Goal: Task Accomplishment & Management: Complete application form

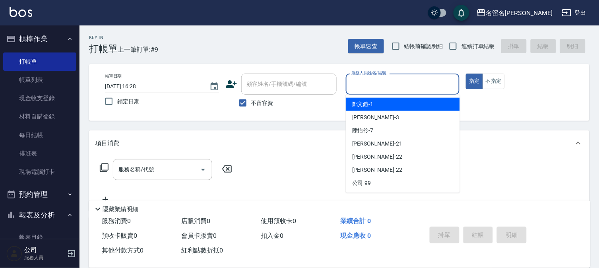
drag, startPoint x: 365, startPoint y: 81, endPoint x: 365, endPoint y: 90, distance: 8.8
click at [365, 82] on input "服務人員姓名/編號" at bounding box center [402, 84] width 107 height 14
click at [367, 101] on span "[PERSON_NAME]-1" at bounding box center [362, 104] width 21 height 8
type input "[PERSON_NAME]-1"
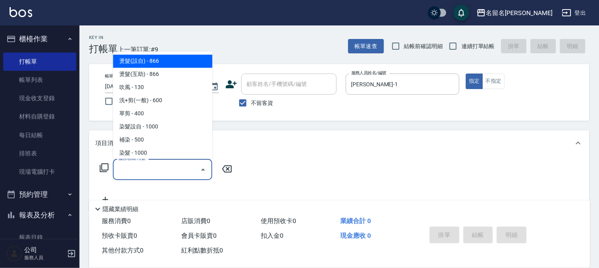
drag, startPoint x: 116, startPoint y: 173, endPoint x: 120, endPoint y: 169, distance: 4.5
click at [117, 173] on input "服務名稱/代號" at bounding box center [156, 170] width 80 height 14
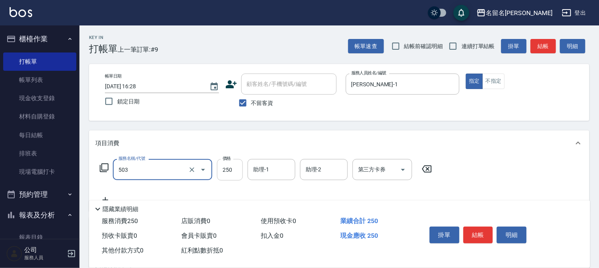
type input "指定洗髮(503)"
type input "220"
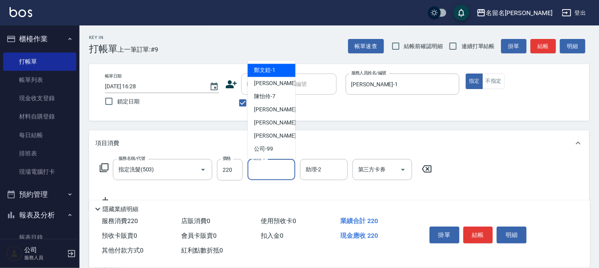
click at [269, 171] on input "助理-1" at bounding box center [271, 170] width 41 height 14
drag, startPoint x: 285, startPoint y: 68, endPoint x: 281, endPoint y: 62, distance: 7.0
click at [287, 66] on div "[PERSON_NAME]-1" at bounding box center [272, 70] width 48 height 13
type input "[PERSON_NAME]-1"
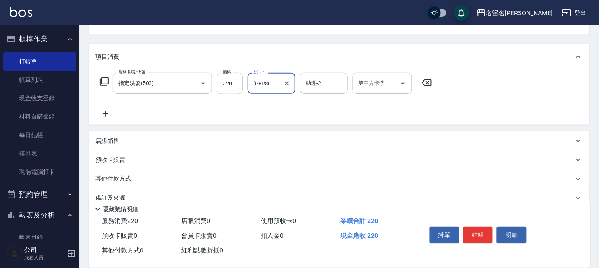
scroll to position [88, 0]
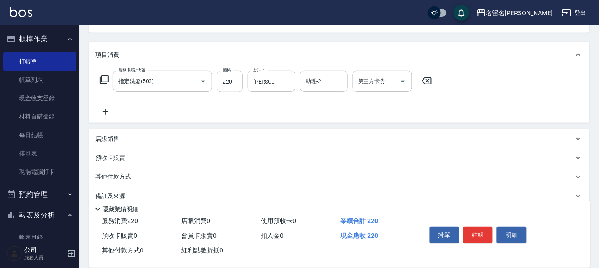
click at [107, 112] on icon at bounding box center [106, 112] width 6 height 6
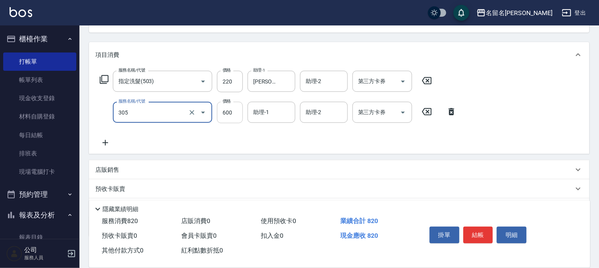
type input "洗+剪(一般)(305)"
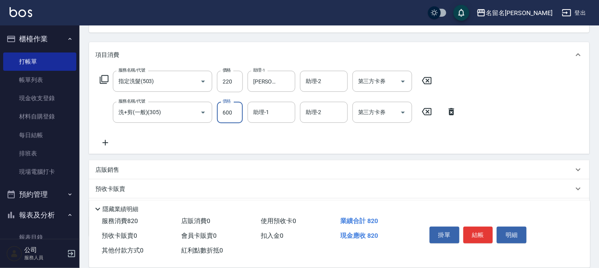
click at [231, 110] on input "600" at bounding box center [230, 112] width 26 height 21
type input "650"
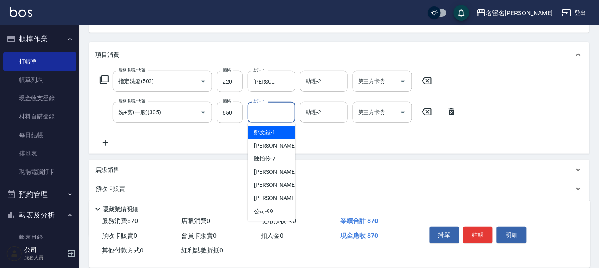
click at [274, 117] on input "助理-1" at bounding box center [271, 112] width 41 height 14
drag, startPoint x: 276, startPoint y: 132, endPoint x: 261, endPoint y: 126, distance: 16.9
click at [275, 132] on div "[PERSON_NAME]-1" at bounding box center [272, 132] width 48 height 13
type input "[PERSON_NAME]-1"
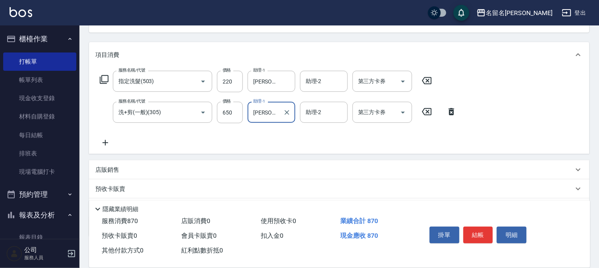
click at [105, 144] on icon at bounding box center [105, 143] width 20 height 10
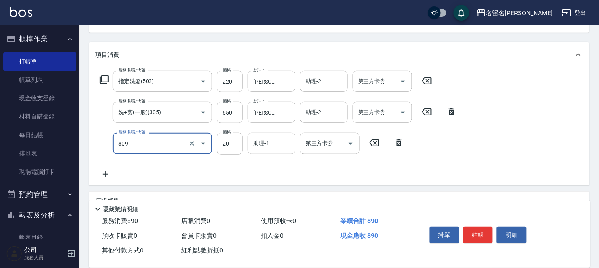
type input "[PERSON_NAME](809)"
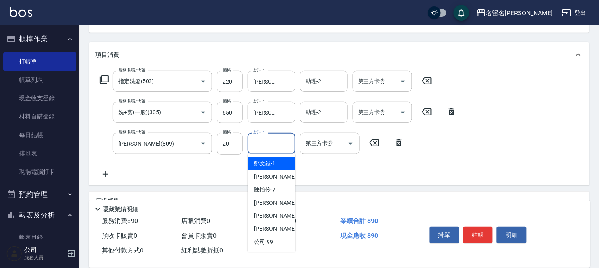
click at [265, 143] on input "助理-1" at bounding box center [271, 143] width 41 height 14
click at [273, 161] on span "[PERSON_NAME]-1" at bounding box center [264, 163] width 21 height 8
type input "[PERSON_NAME]-1"
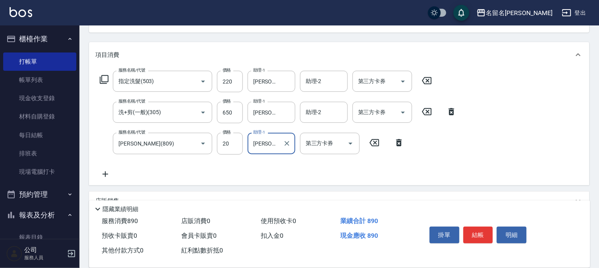
click at [107, 173] on icon at bounding box center [105, 174] width 20 height 10
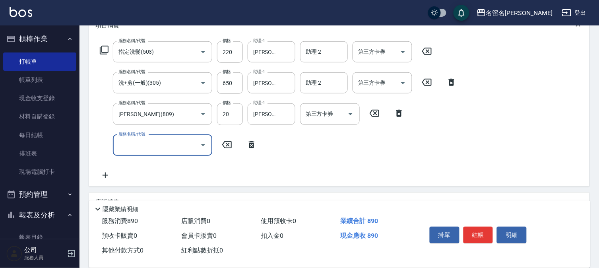
scroll to position [132, 0]
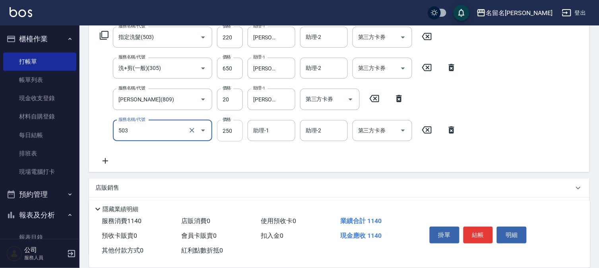
type input "指定洗髮(503)"
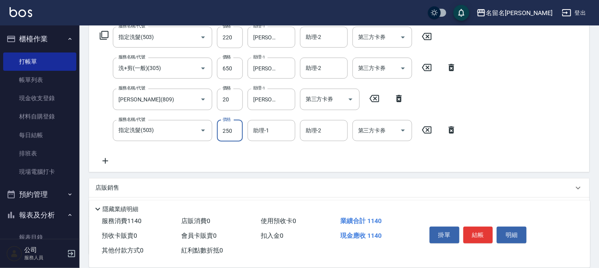
click at [233, 130] on input "250" at bounding box center [230, 130] width 26 height 21
type input "350"
click at [274, 125] on input "助理-1" at bounding box center [271, 131] width 41 height 14
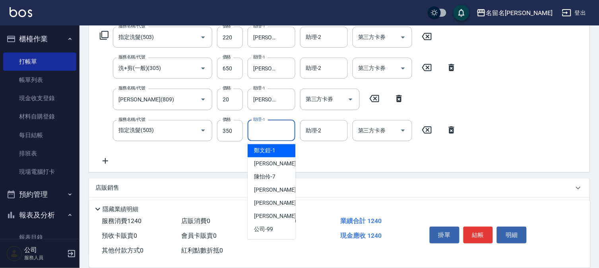
click at [268, 148] on span "[PERSON_NAME]-1" at bounding box center [264, 151] width 21 height 8
type input "[PERSON_NAME]-1"
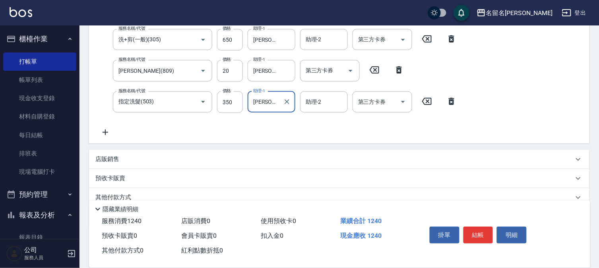
scroll to position [177, 0]
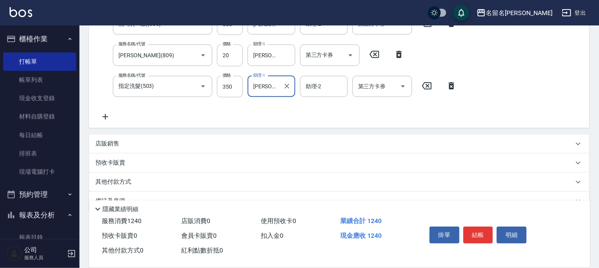
drag, startPoint x: 108, startPoint y: 117, endPoint x: 112, endPoint y: 116, distance: 4.4
click at [109, 116] on icon at bounding box center [105, 117] width 20 height 10
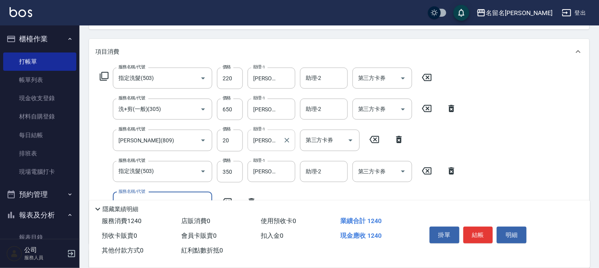
scroll to position [168, 0]
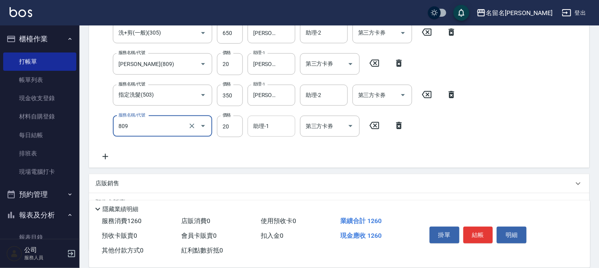
type input "[PERSON_NAME](809)"
click at [269, 126] on input "助理-1" at bounding box center [271, 126] width 41 height 14
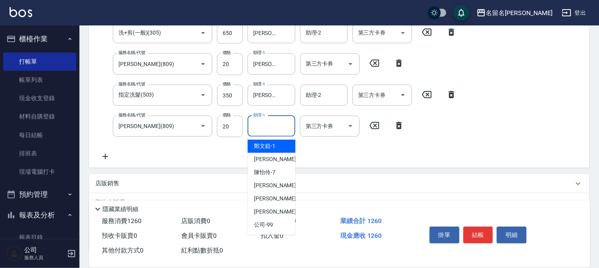
click at [271, 142] on span "[PERSON_NAME]-1" at bounding box center [264, 146] width 21 height 8
type input "[PERSON_NAME]-1"
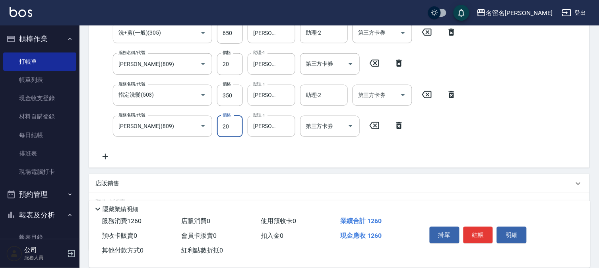
click at [225, 96] on input "350" at bounding box center [230, 95] width 26 height 21
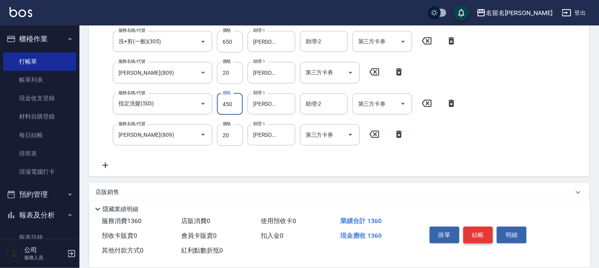
type input "450"
click at [471, 227] on button "結帳" at bounding box center [479, 235] width 30 height 17
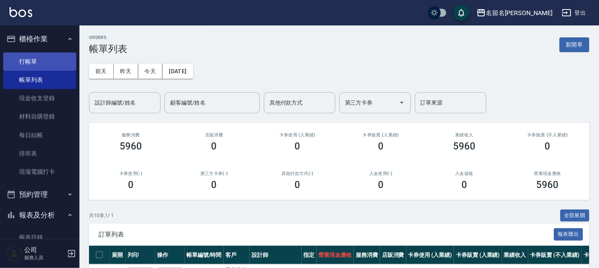
click at [57, 63] on link "打帳單" at bounding box center [39, 61] width 73 height 18
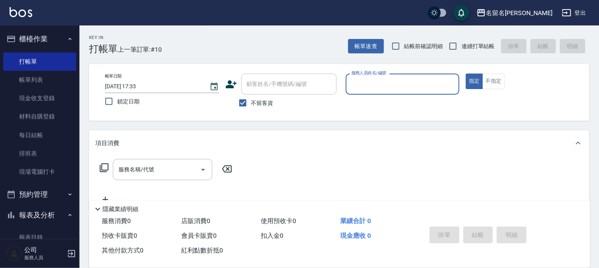
click at [441, 86] on input "服務人員姓名/編號" at bounding box center [402, 84] width 107 height 14
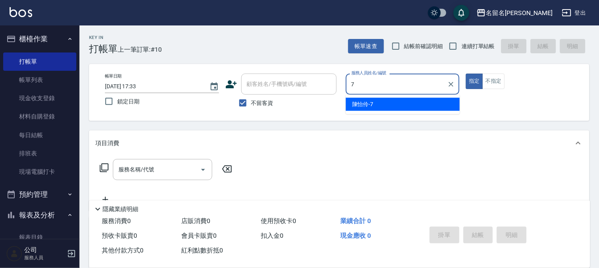
type input "陳怡伶-7"
type button "true"
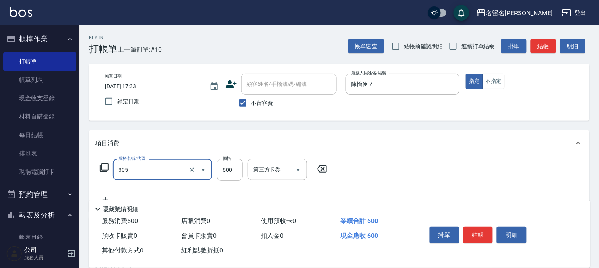
type input "洗+剪(一般)(305)"
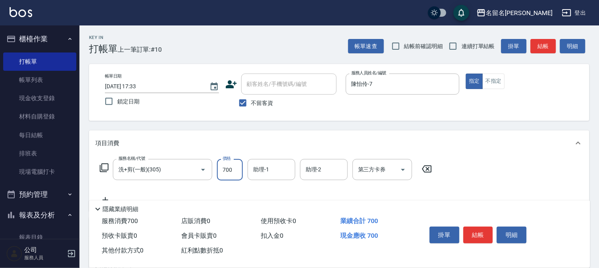
type input "700"
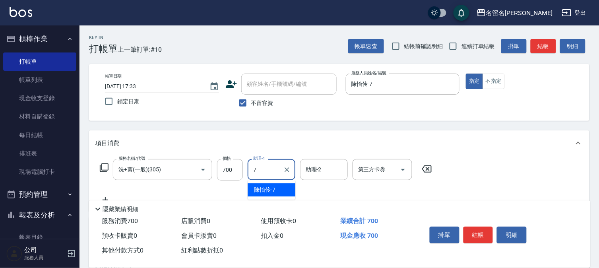
type input "陳怡伶-7"
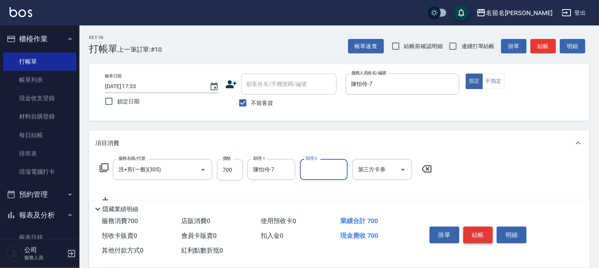
click at [484, 229] on button "結帳" at bounding box center [479, 235] width 30 height 17
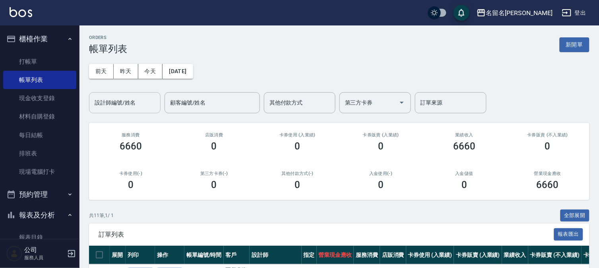
click at [103, 100] on input "設計師編號/姓名" at bounding box center [125, 103] width 64 height 14
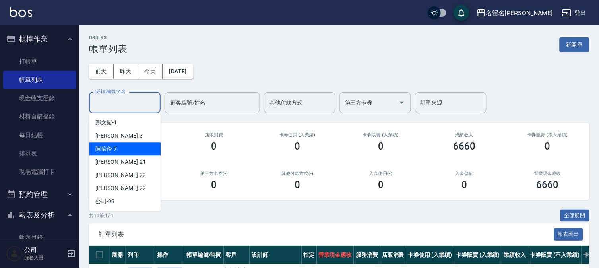
click at [114, 146] on span "陳怡伶 -7" at bounding box center [105, 149] width 21 height 8
type input "陳怡伶-7"
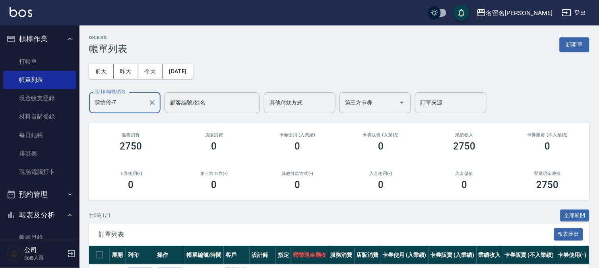
scroll to position [130, 0]
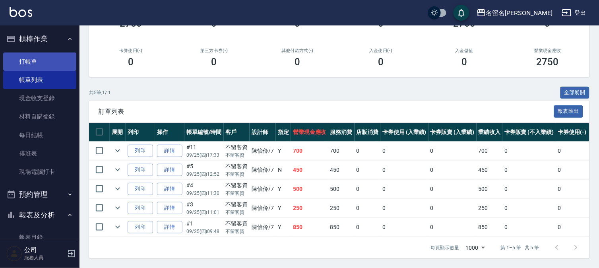
click at [46, 62] on link "打帳單" at bounding box center [39, 61] width 73 height 18
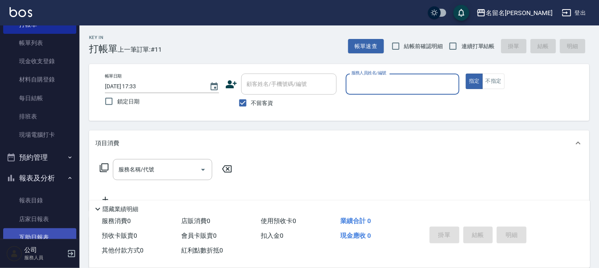
scroll to position [132, 0]
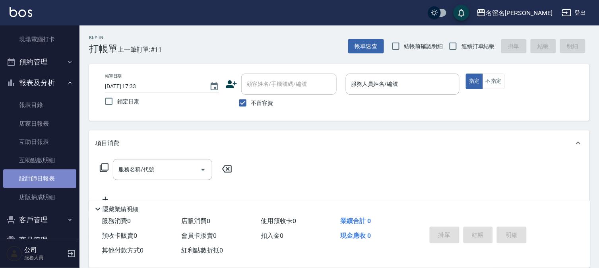
click at [47, 180] on link "設計師日報表" at bounding box center [39, 178] width 73 height 18
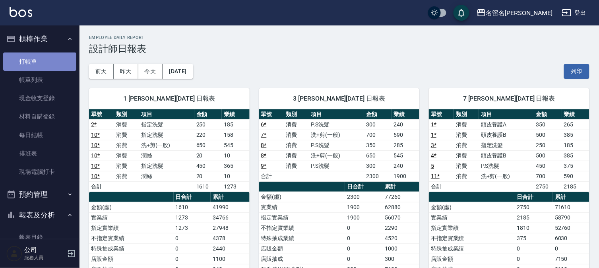
click at [47, 61] on link "打帳單" at bounding box center [39, 61] width 73 height 18
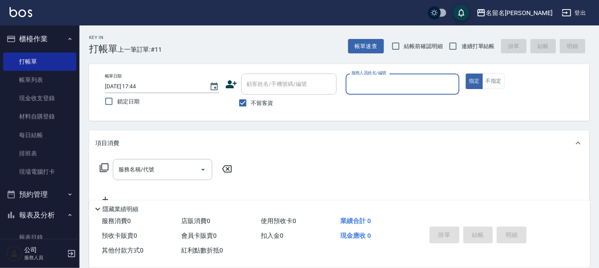
drag, startPoint x: 361, startPoint y: 83, endPoint x: 364, endPoint y: 87, distance: 4.8
click at [364, 87] on input "服務人員姓名/編號" at bounding box center [402, 84] width 107 height 14
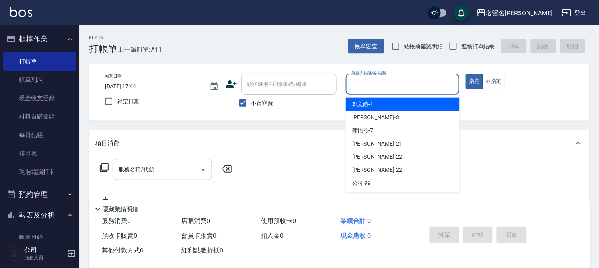
click at [374, 100] on span "[PERSON_NAME]-1" at bounding box center [362, 104] width 21 height 8
type input "[PERSON_NAME]-1"
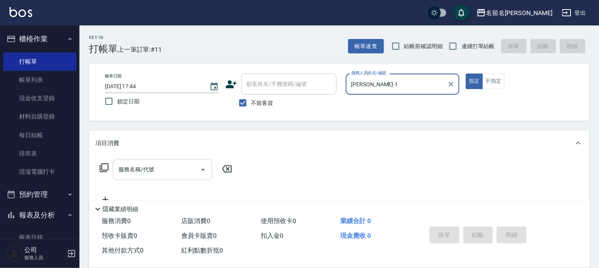
click at [115, 173] on div "服務名稱/代號" at bounding box center [162, 169] width 99 height 21
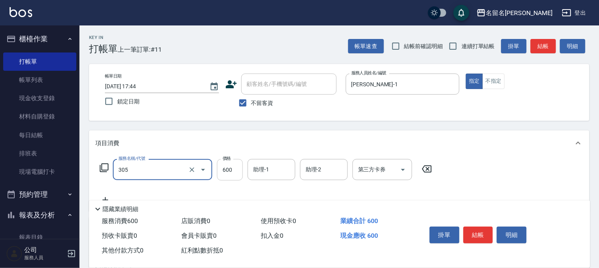
type input "洗+剪(一般)(305)"
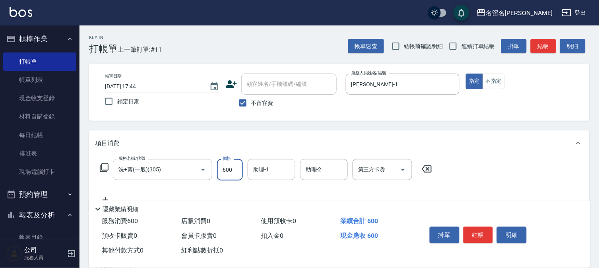
click at [220, 170] on input "600" at bounding box center [230, 169] width 26 height 21
type input "650"
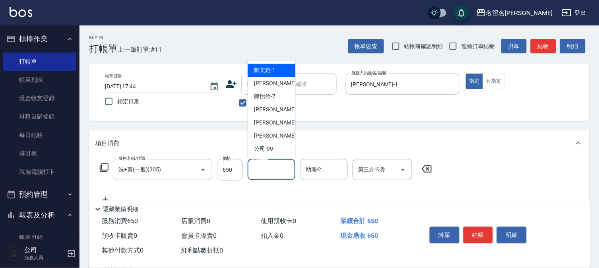
click at [272, 170] on input "助理-1" at bounding box center [271, 170] width 41 height 14
click at [276, 65] on div "[PERSON_NAME]-1" at bounding box center [272, 70] width 48 height 13
type input "[PERSON_NAME]-1"
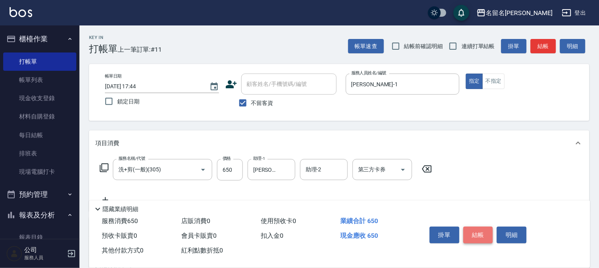
click at [481, 232] on button "結帳" at bounding box center [479, 235] width 30 height 17
